Goal: Task Accomplishment & Management: Manage account settings

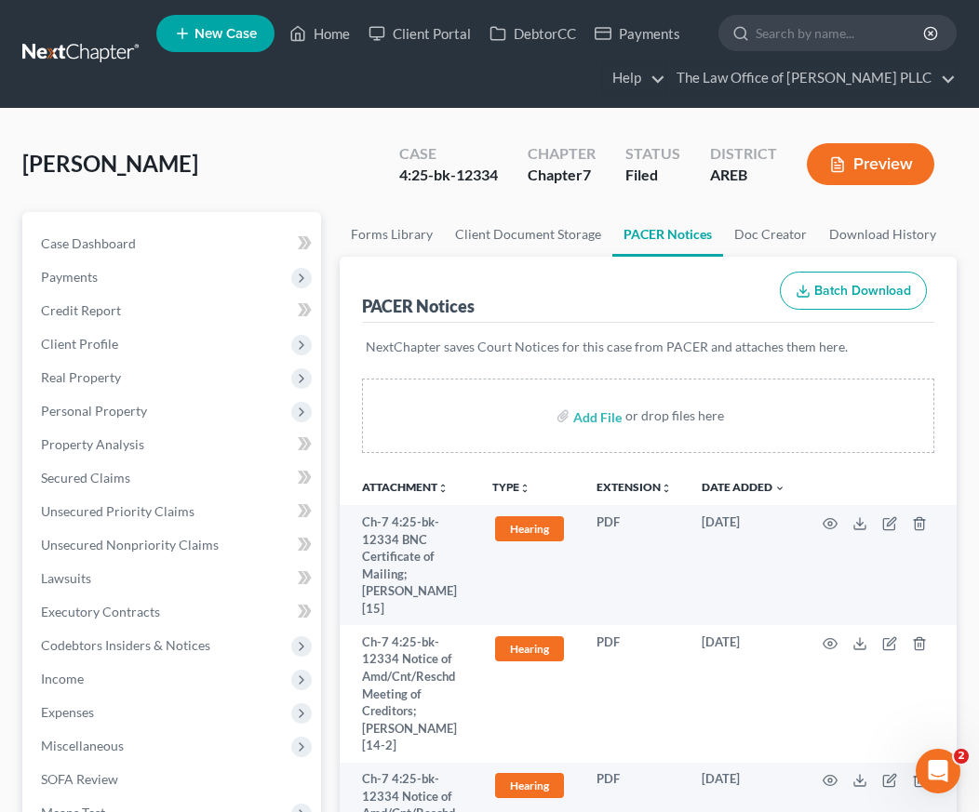
click at [401, 79] on ul "New Case Home Client Portal DebtorCC Payments - No Result - See all results Or …" at bounding box center [556, 53] width 800 height 89
click at [843, 36] on input "search" at bounding box center [841, 33] width 170 height 34
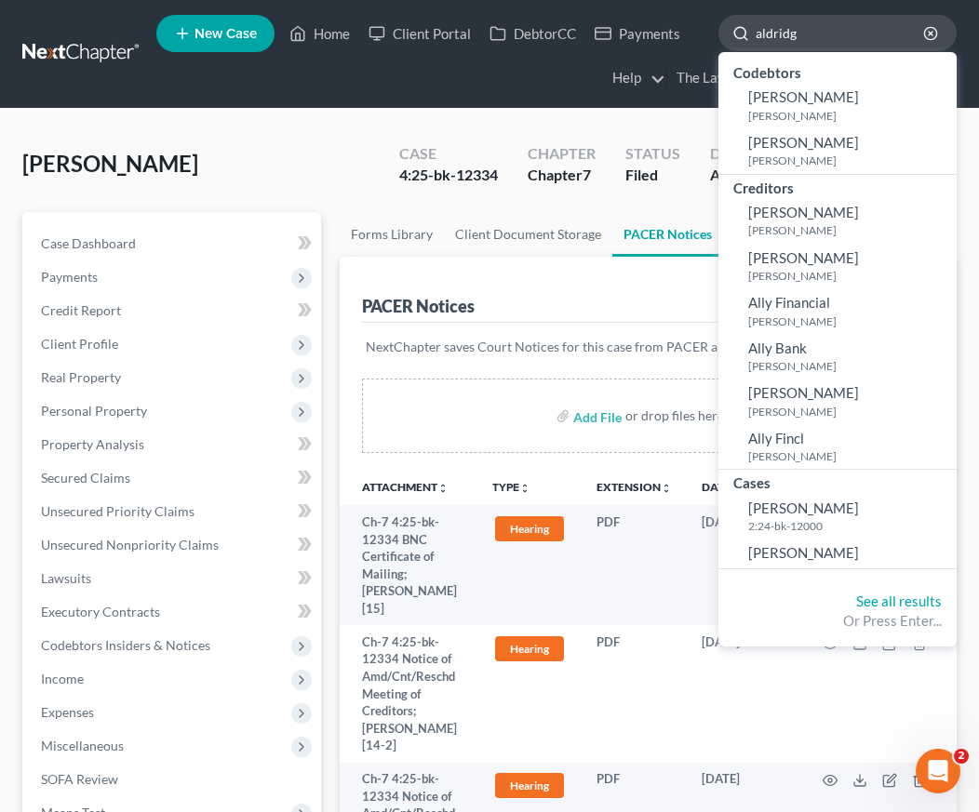
type input "[PERSON_NAME]"
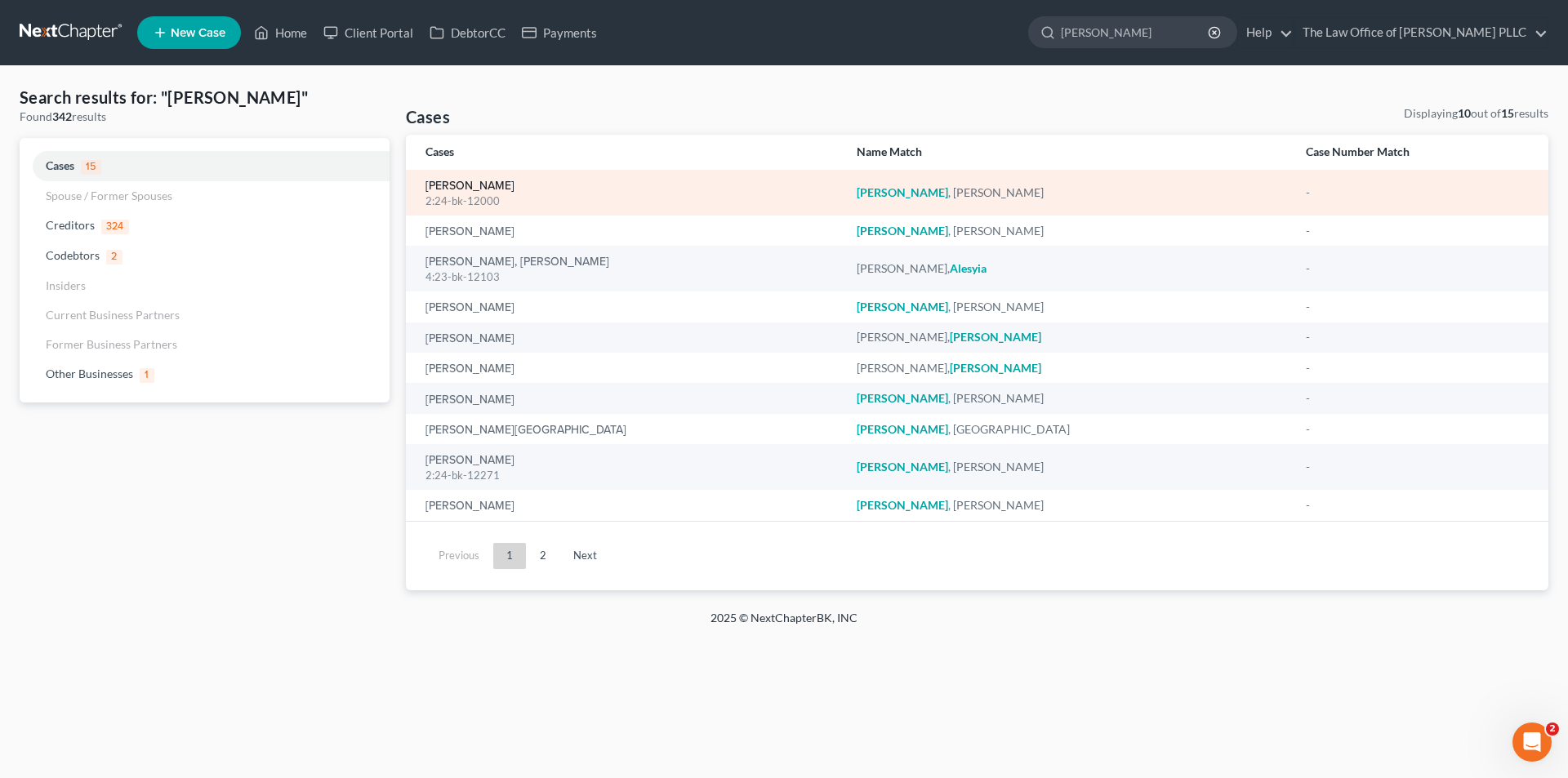
click at [511, 181] on link "[PERSON_NAME]" at bounding box center [469, 186] width 89 height 11
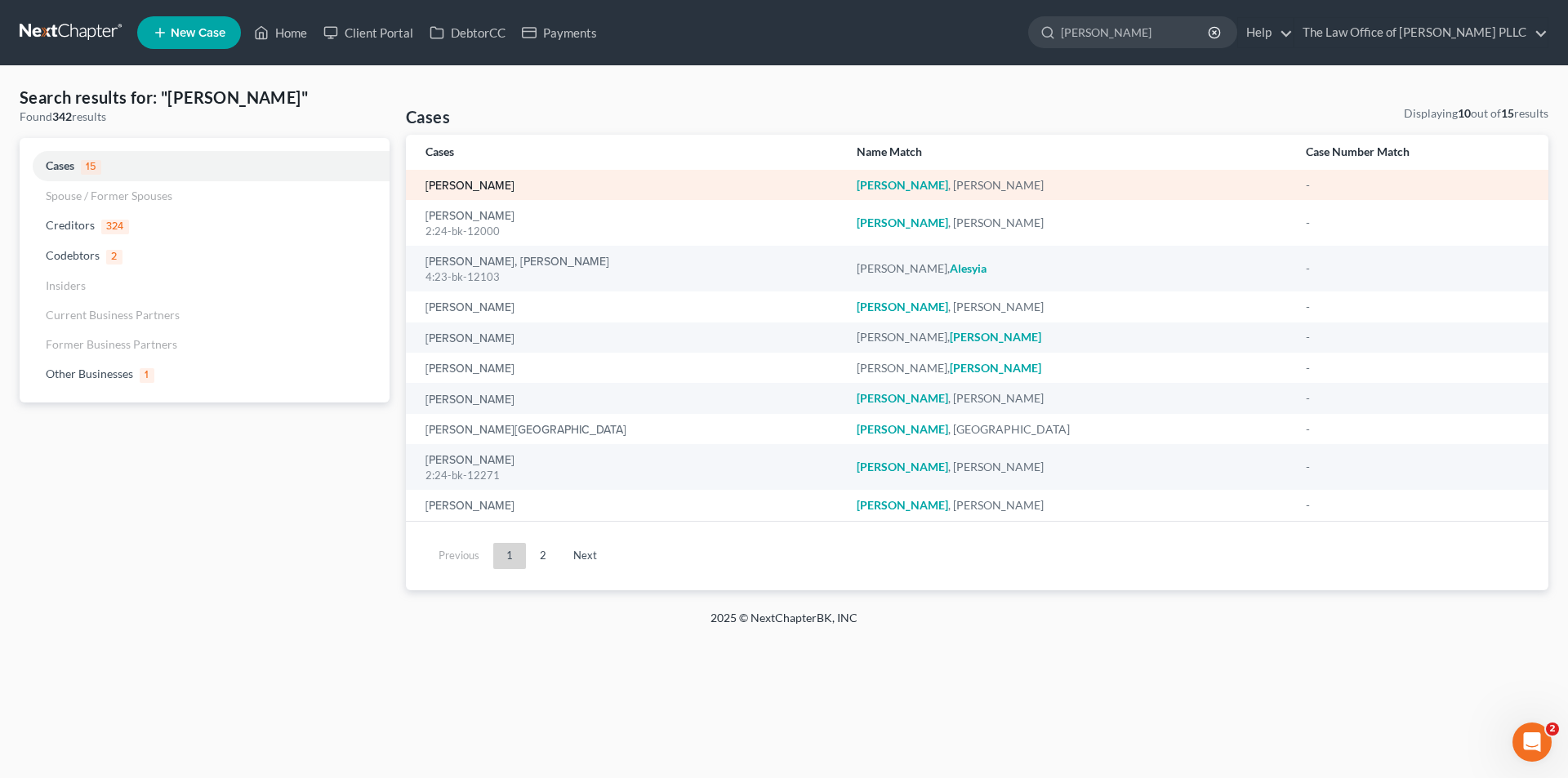
click at [501, 189] on link "[PERSON_NAME]" at bounding box center [469, 186] width 89 height 11
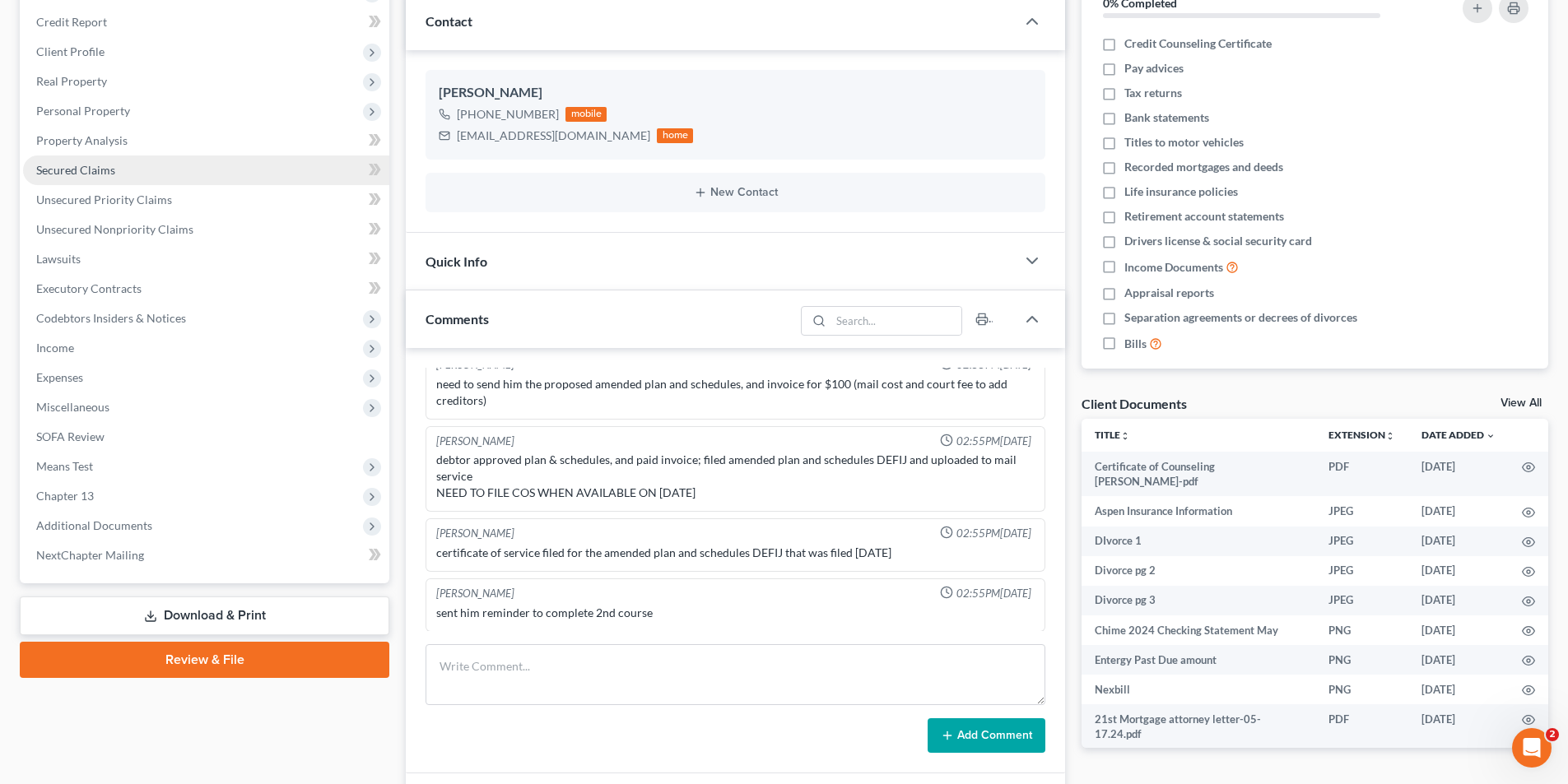
scroll to position [247, 0]
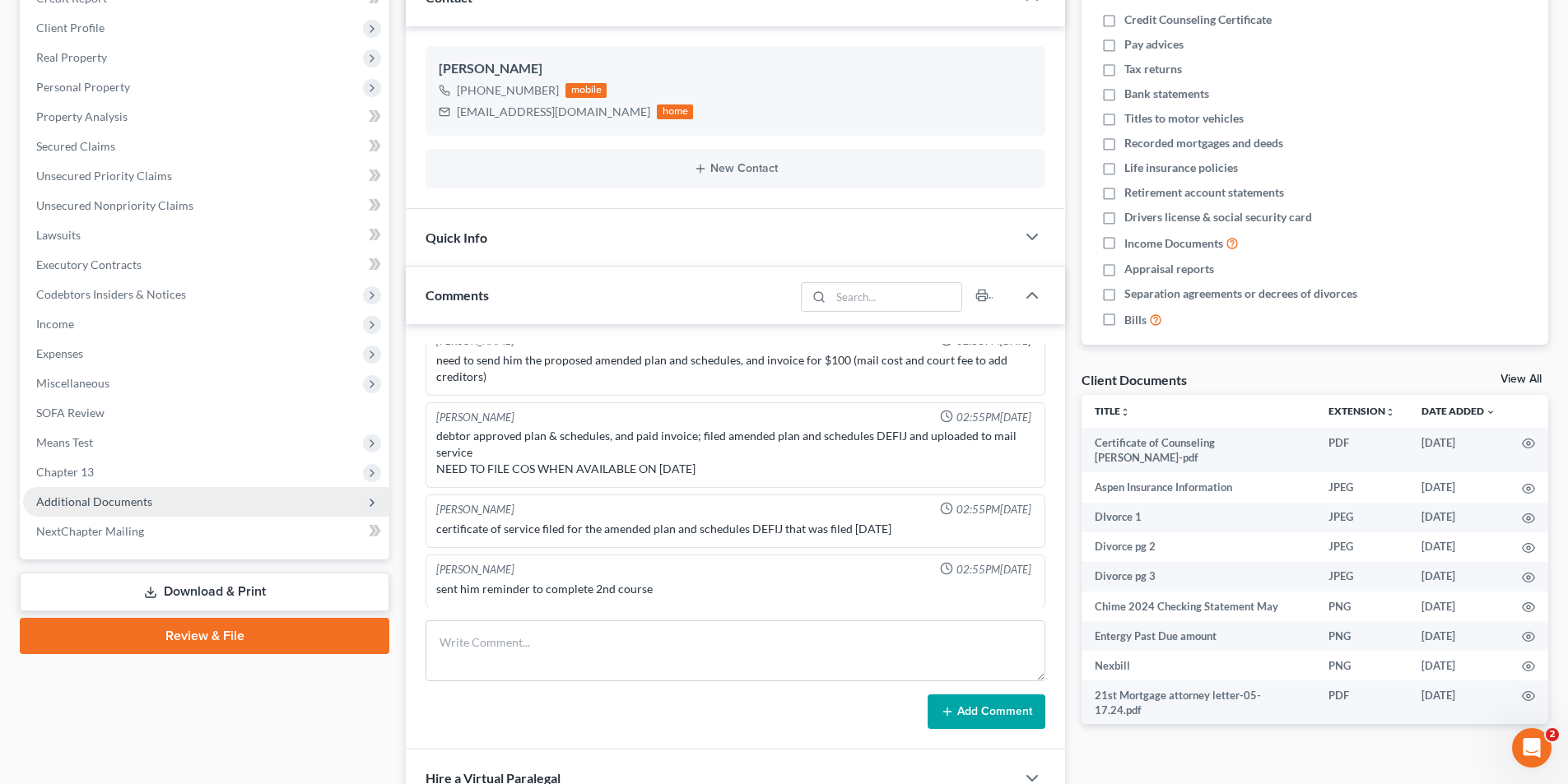
click at [63, 511] on span "Additional Documents" at bounding box center [206, 502] width 366 height 30
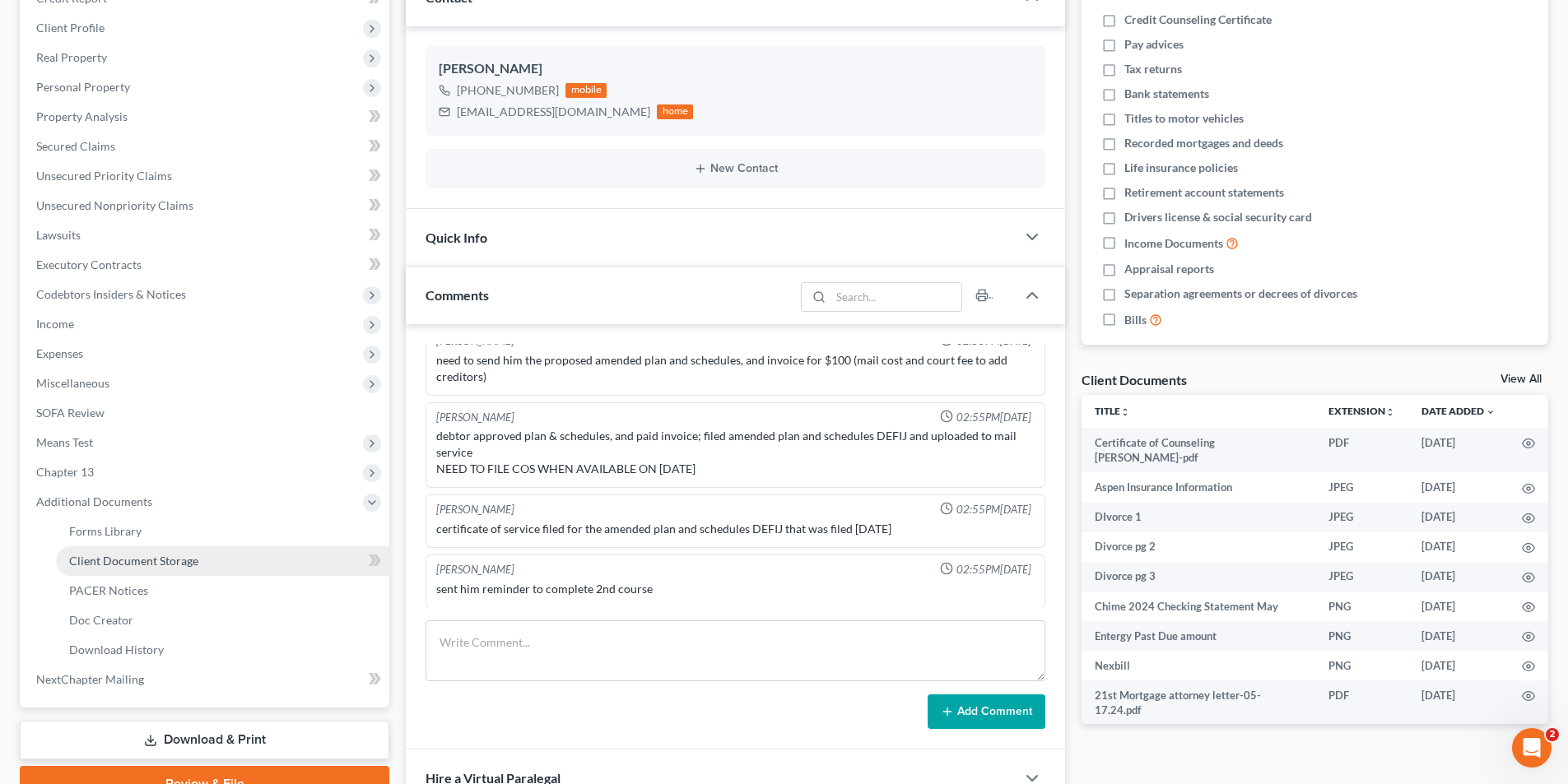
click at [122, 559] on span "Client Document Storage" at bounding box center [134, 560] width 129 height 14
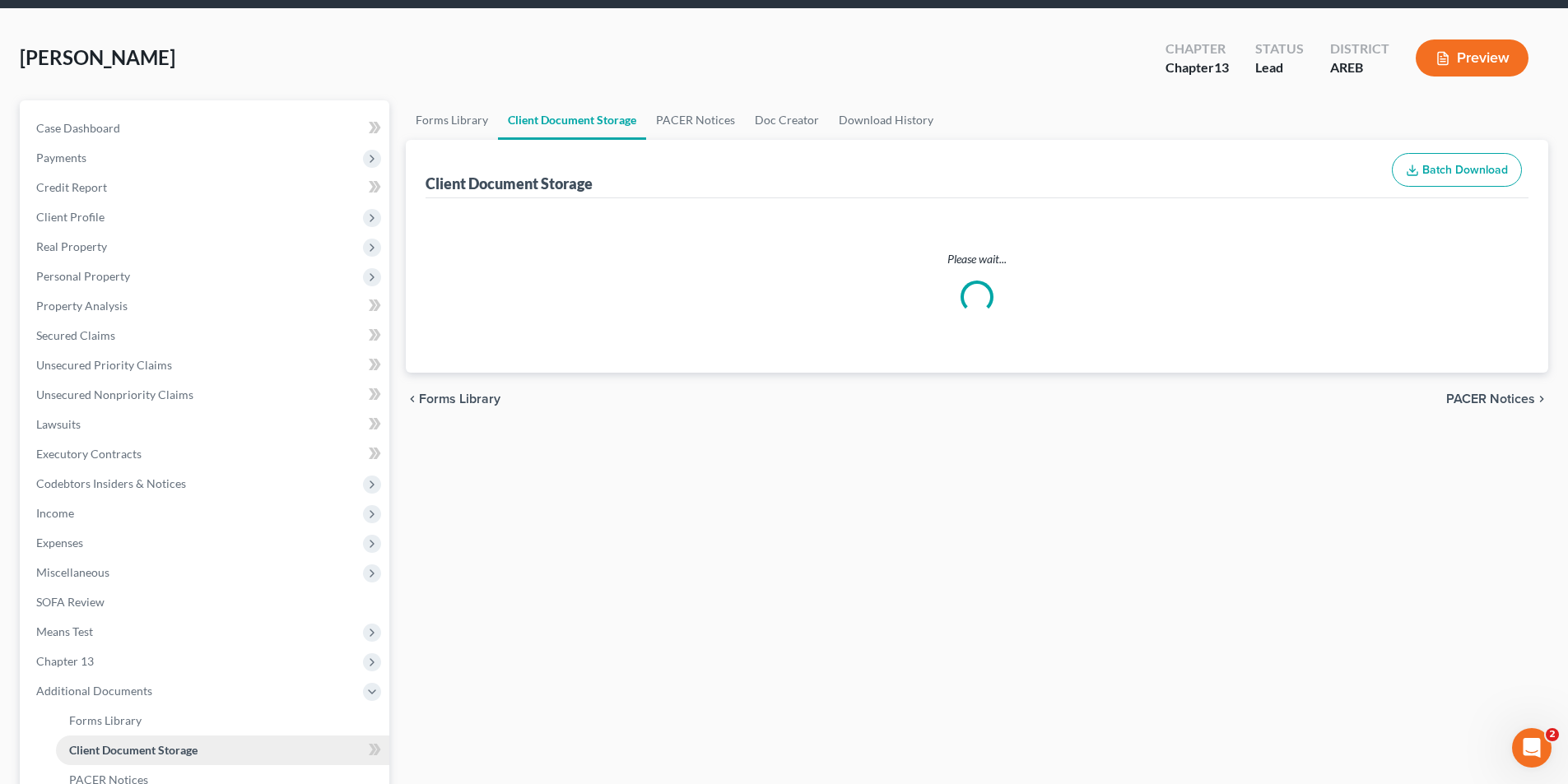
scroll to position [4, 0]
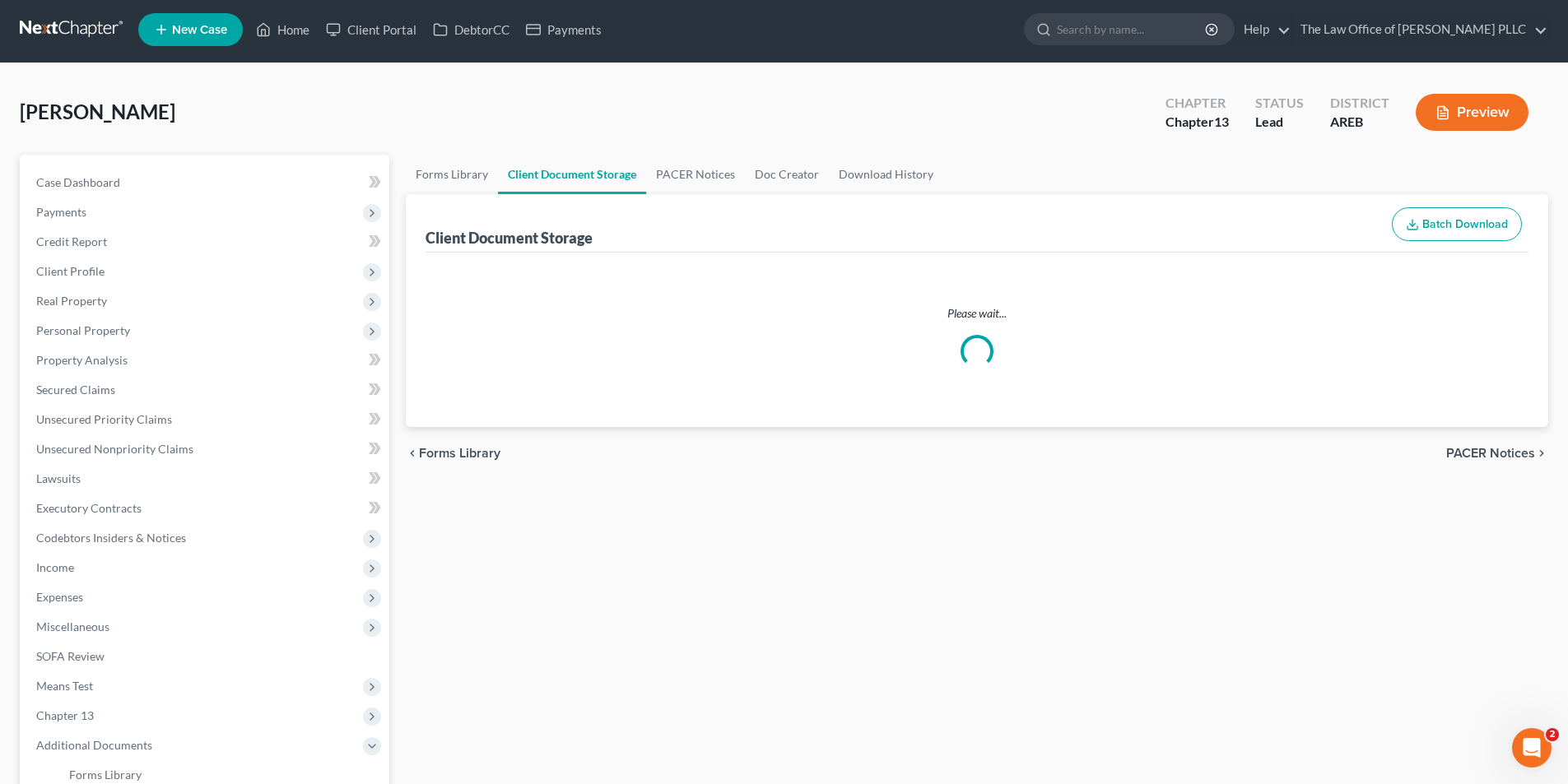
select select "0"
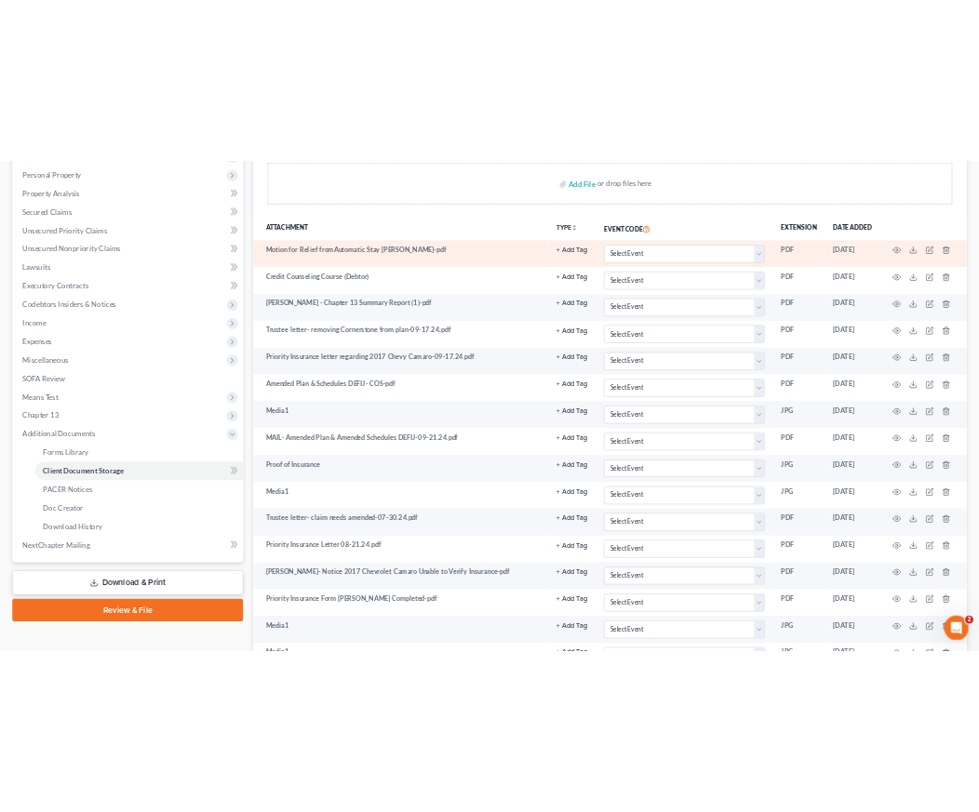
scroll to position [93, 0]
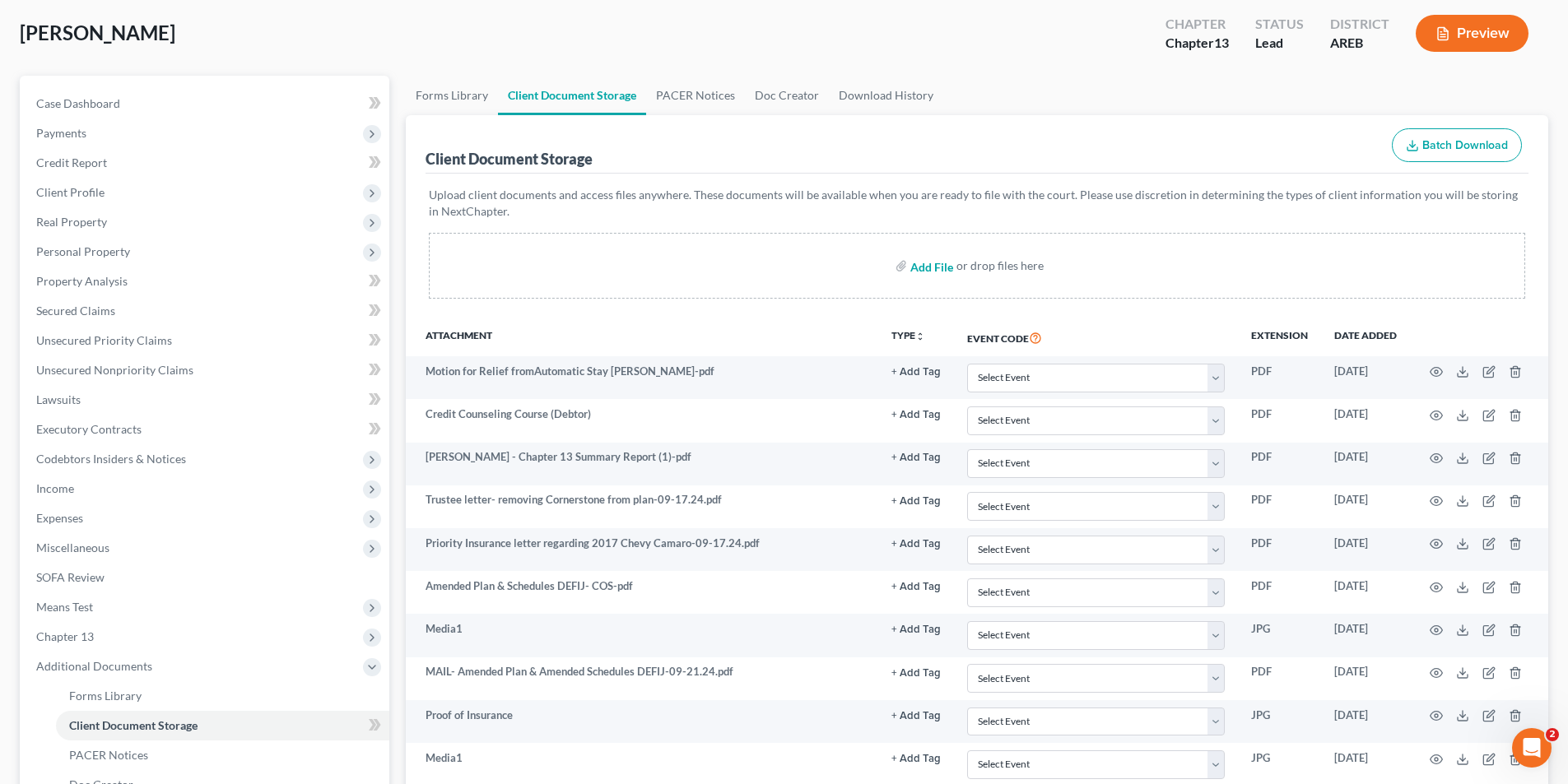
click at [865, 267] on input "file" at bounding box center [929, 266] width 40 height 30
type input "C:\fakepath\[PERSON_NAME] 1st Credit Course Certificate.pdf"
select select "0"
